Goal: Find specific fact: Find specific fact

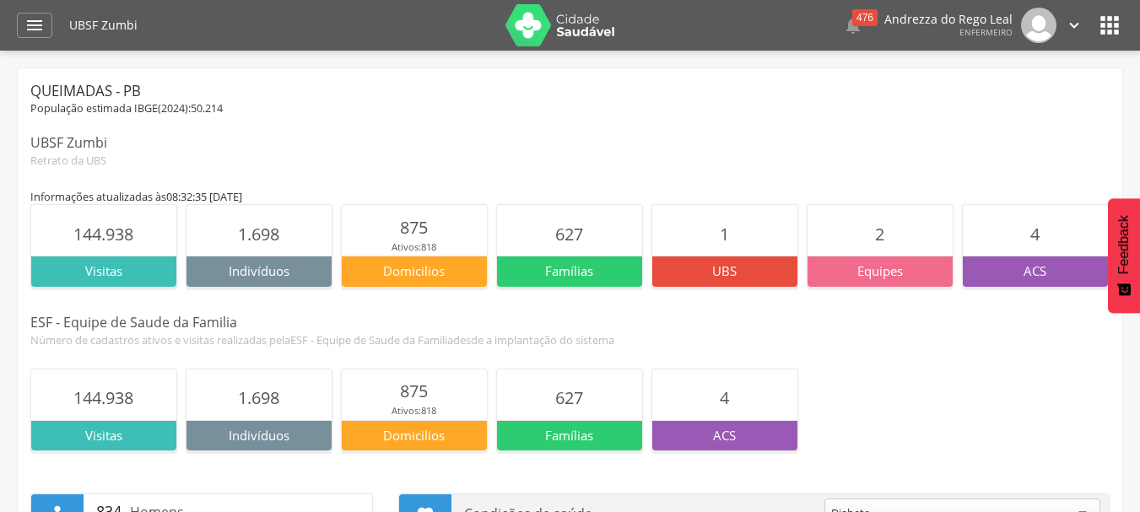
click at [30, 11] on div " Dashboard Supervisão Produtividade Mapa da Cidade App desatualizado Última si…" at bounding box center [570, 25] width 1106 height 51
click at [32, 28] on icon "" at bounding box center [34, 25] width 20 height 20
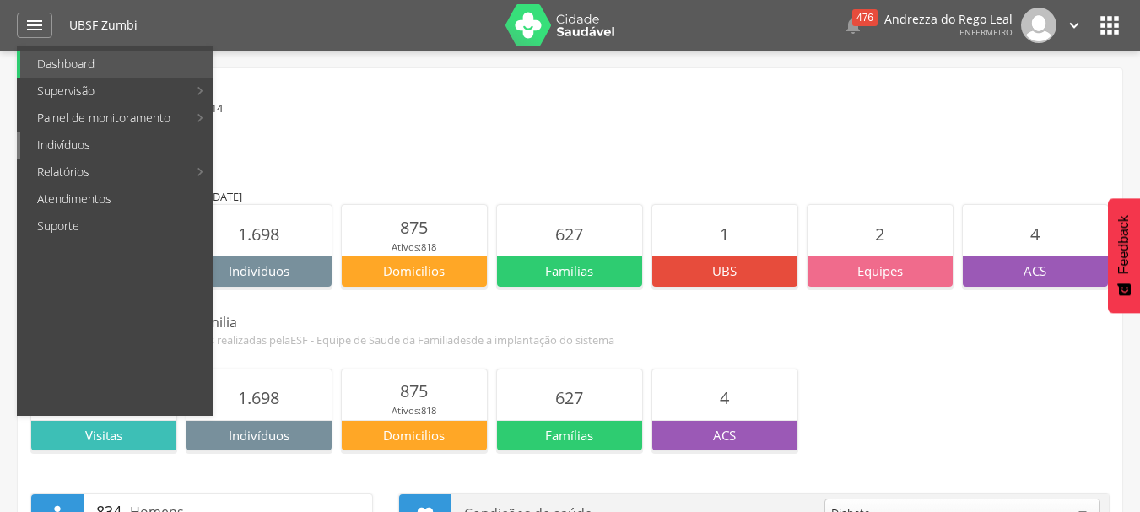
click at [93, 133] on link "Indivíduos" at bounding box center [116, 145] width 192 height 27
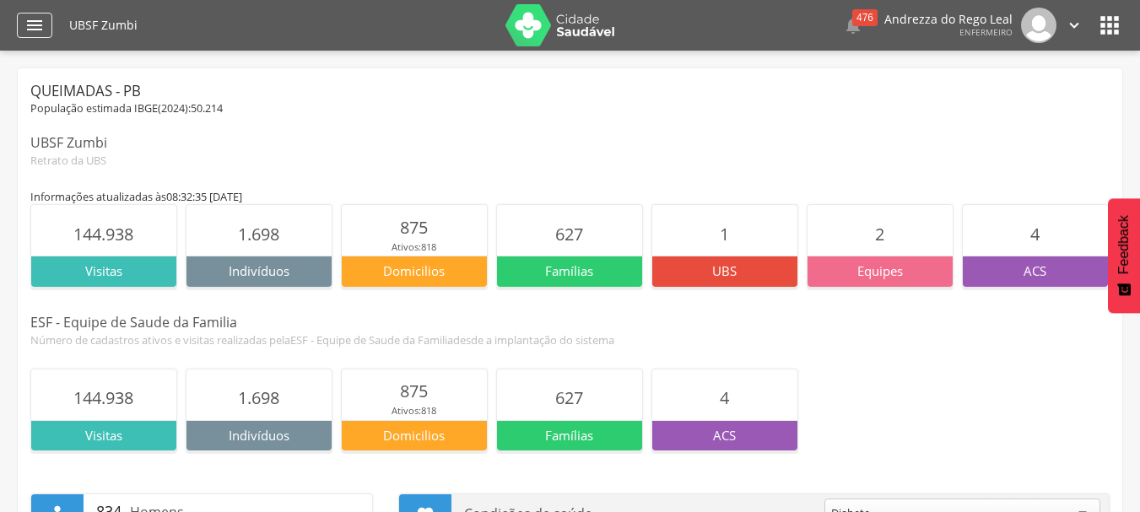
click at [37, 26] on icon "" at bounding box center [34, 25] width 20 height 20
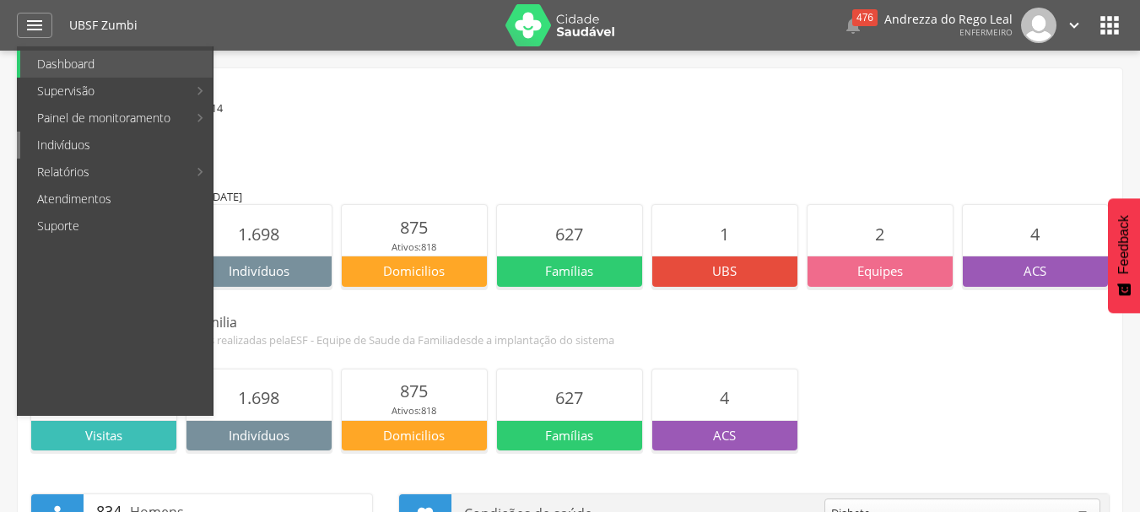
click at [64, 140] on link "Indivíduos" at bounding box center [116, 145] width 192 height 27
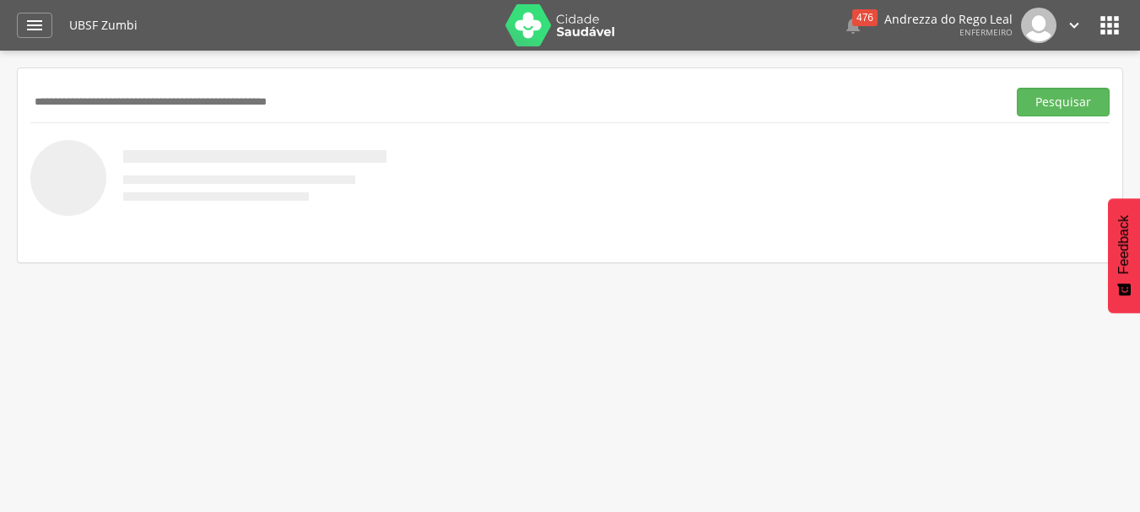
click at [158, 99] on input "text" at bounding box center [514, 102] width 969 height 29
type input "**********"
click at [1096, 96] on button "Pesquisar" at bounding box center [1063, 102] width 93 height 29
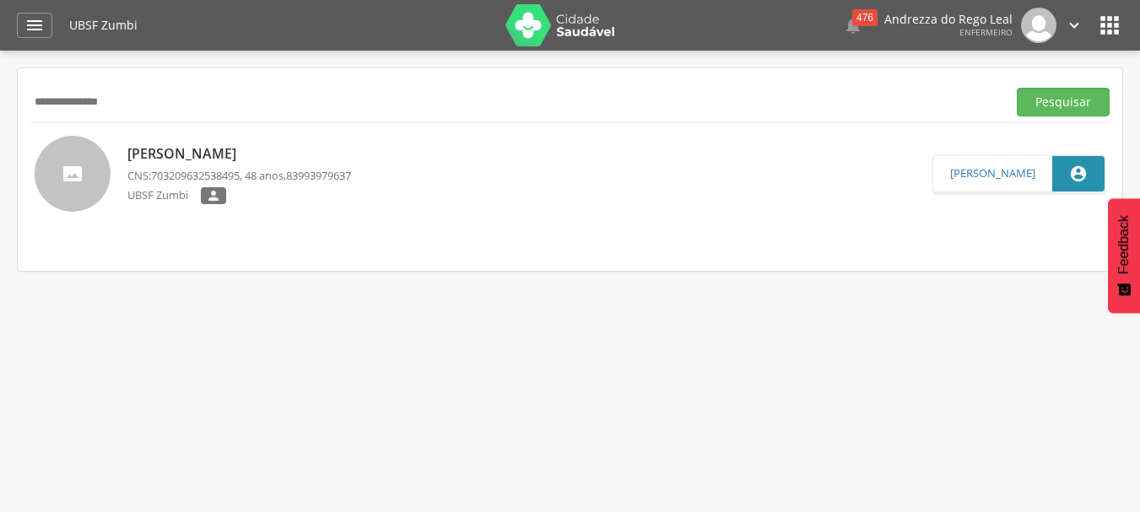
click at [174, 155] on p "[PERSON_NAME]" at bounding box center [239, 153] width 224 height 19
type input "**********"
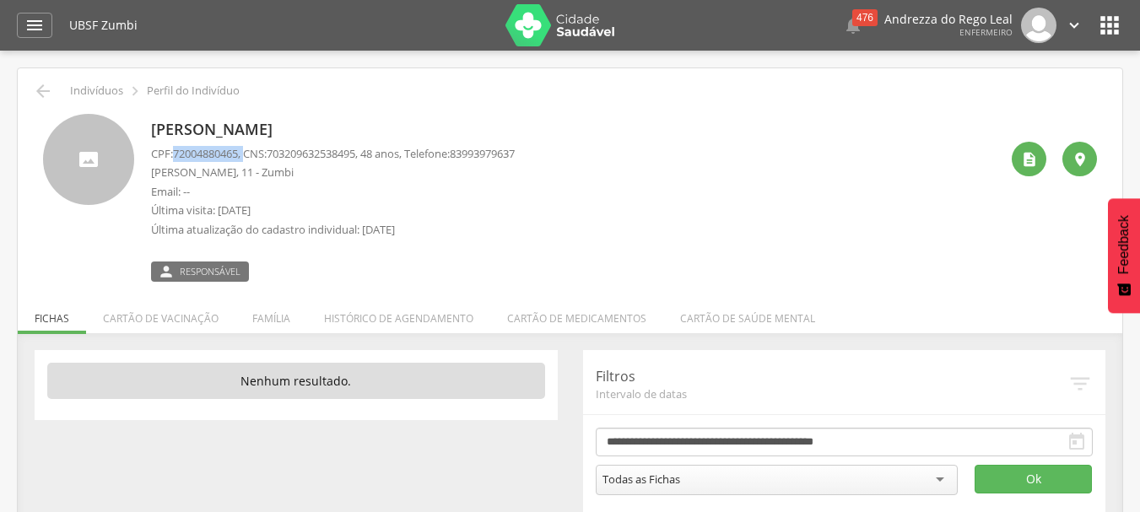
drag, startPoint x: 175, startPoint y: 149, endPoint x: 251, endPoint y: 153, distance: 76.0
click at [251, 153] on p "CPF: 72004880465 , CNS: [PHONE_NUMBER] , 48 anos, Telefone: [PHONE_NUMBER]" at bounding box center [333, 154] width 364 height 16
click at [246, 155] on p "CPF: 72004880465 , CNS: [PHONE_NUMBER] , 48 anos, Telefone: [PHONE_NUMBER]" at bounding box center [333, 154] width 364 height 16
drag, startPoint x: 174, startPoint y: 153, endPoint x: 246, endPoint y: 156, distance: 71.8
click at [246, 156] on p "CPF: 72004880465 , CNS: [PHONE_NUMBER] , 48 anos, Telefone: [PHONE_NUMBER]" at bounding box center [333, 154] width 364 height 16
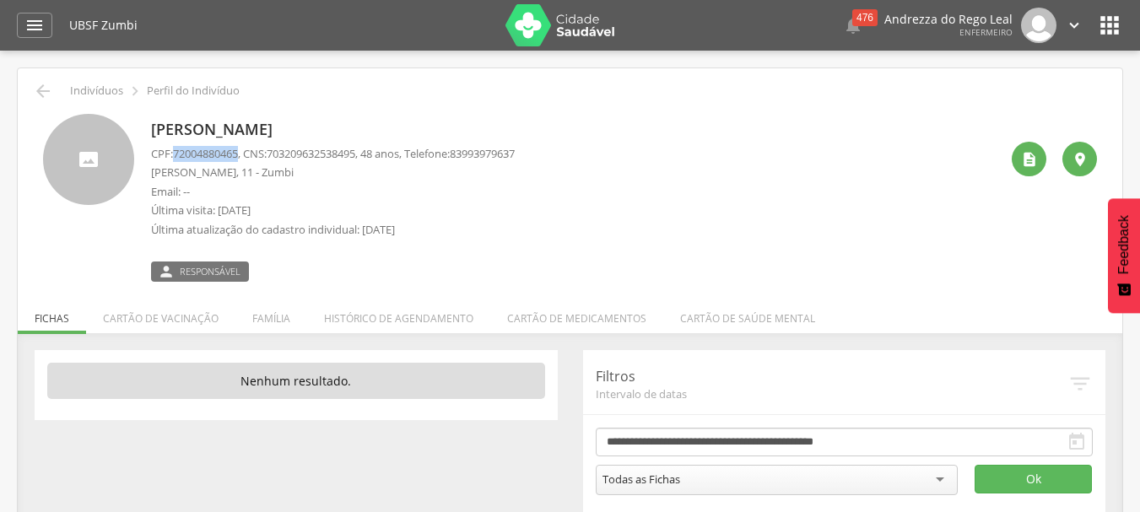
copy p "72004880465"
